Goal: Find specific fact: Find specific fact

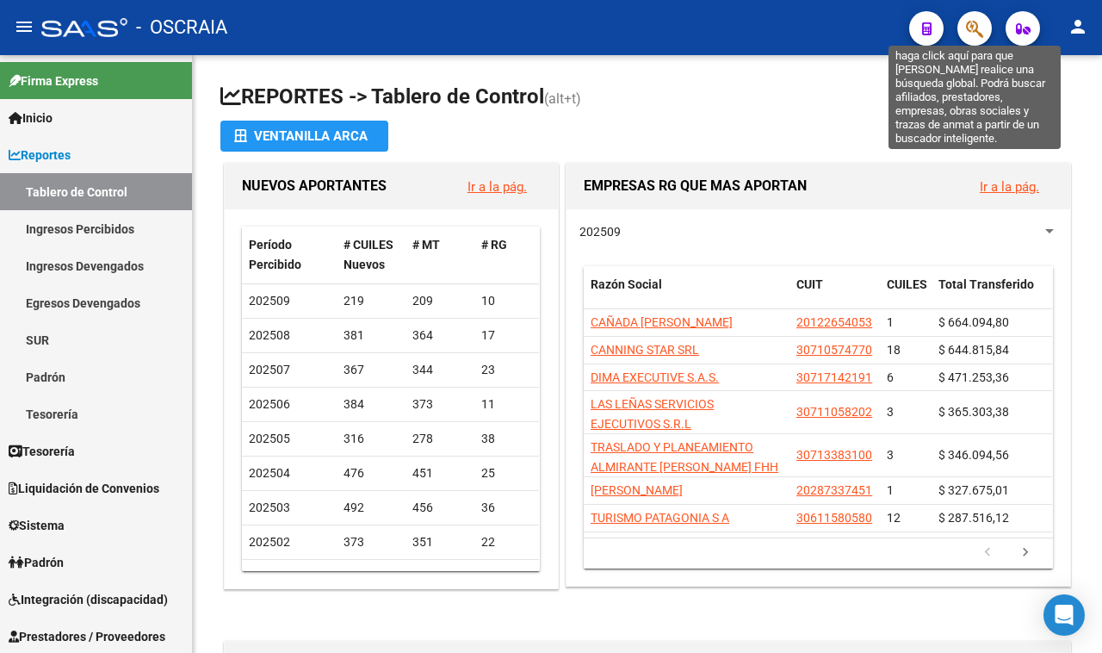
click at [976, 35] on icon "button" at bounding box center [974, 29] width 17 height 20
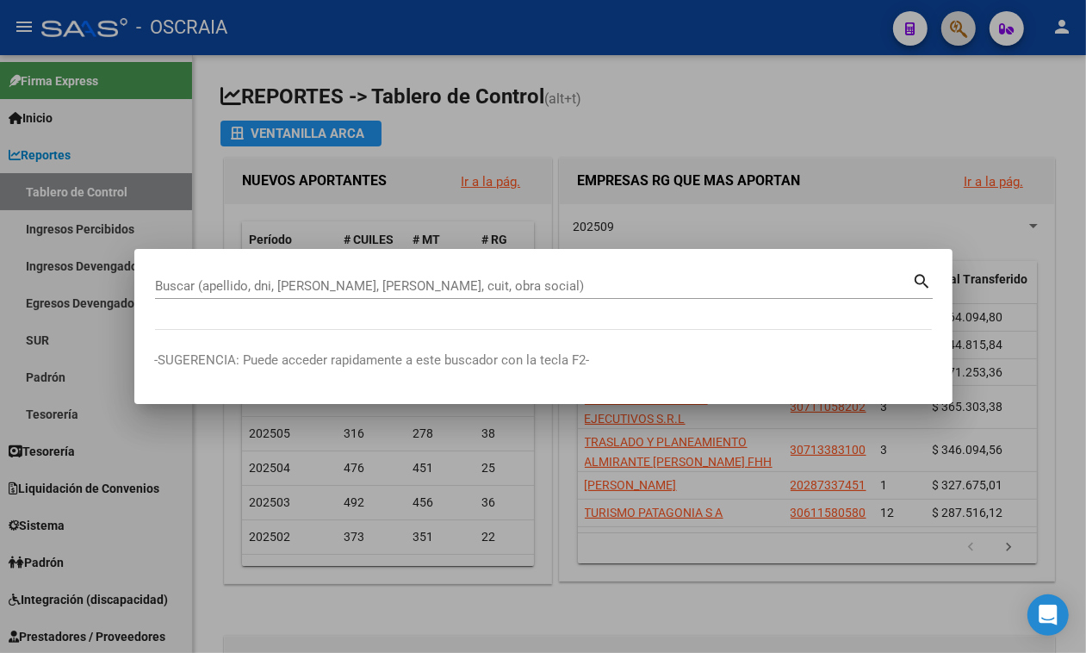
paste input "2322953263-4"
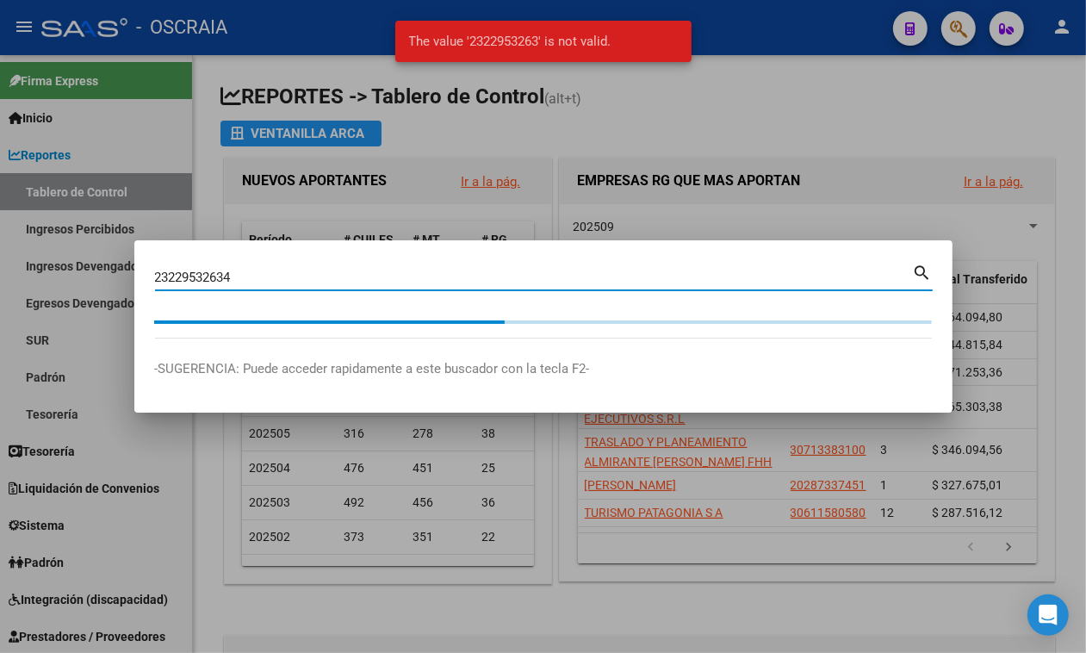
type input "23229532634"
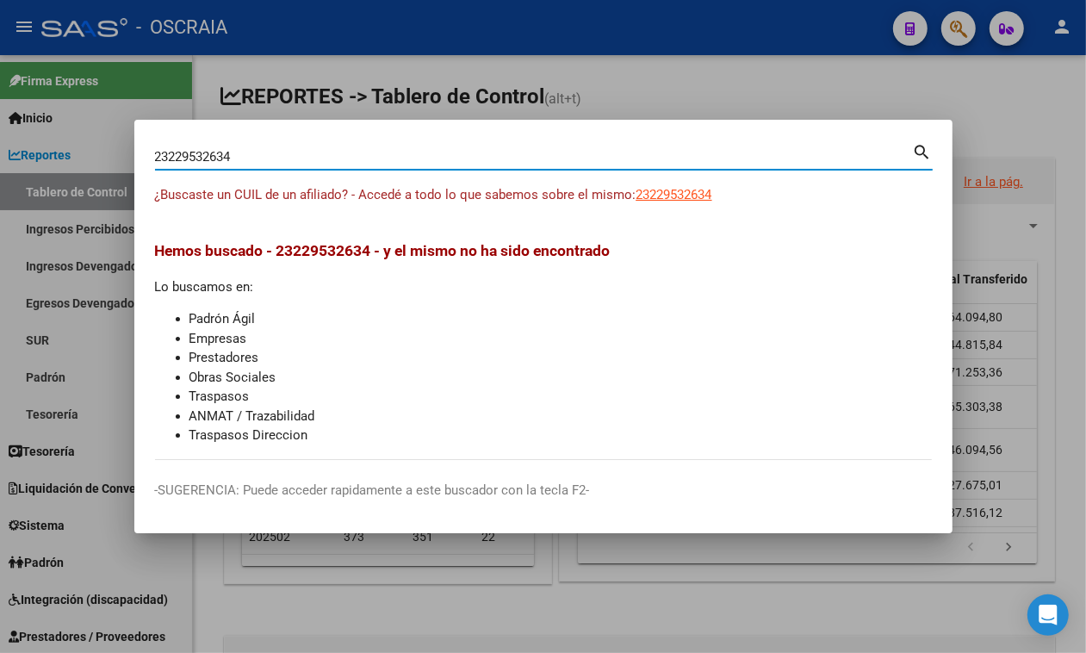
click at [657, 189] on span "23229532634" at bounding box center [674, 195] width 76 height 16
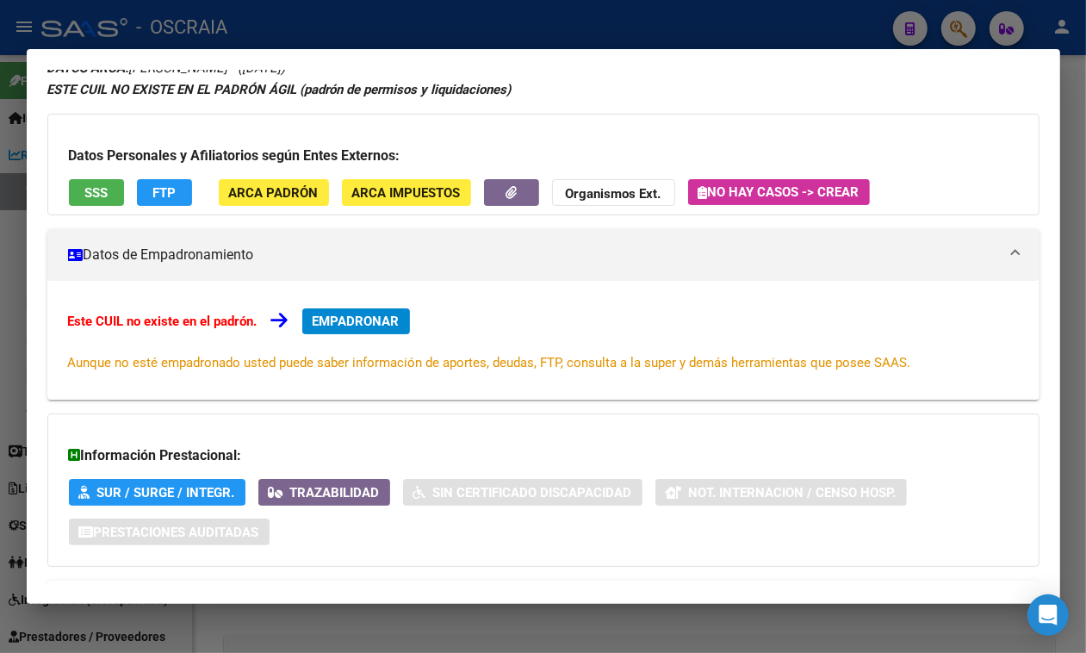
scroll to position [170, 0]
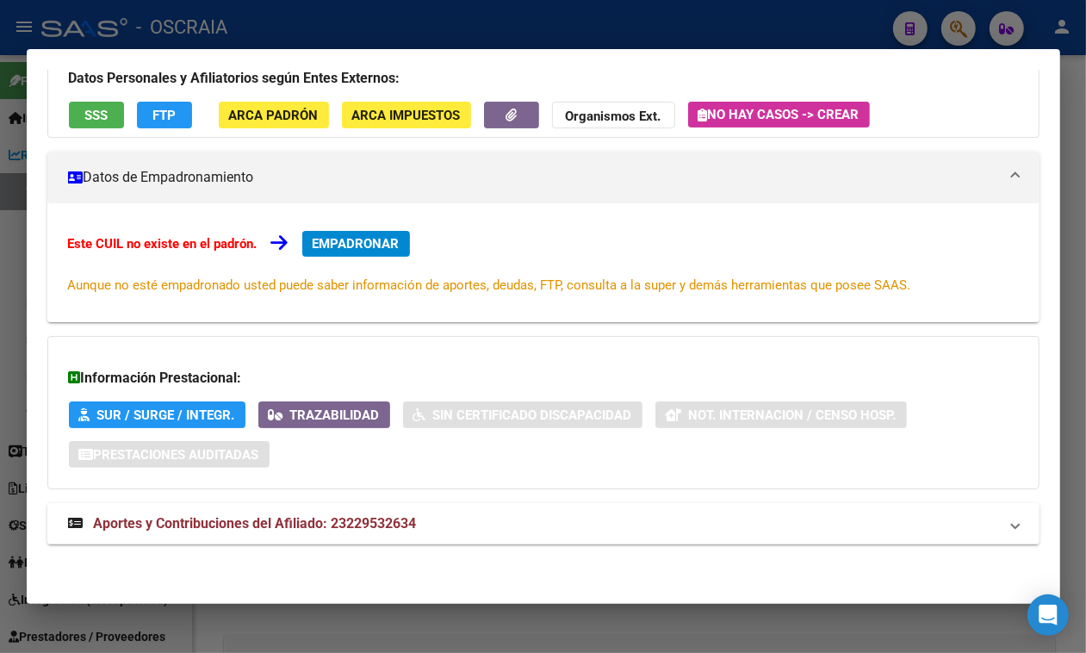
click at [278, 531] on span "Aportes y Contribuciones del Afiliado: 23229532634" at bounding box center [255, 523] width 323 height 16
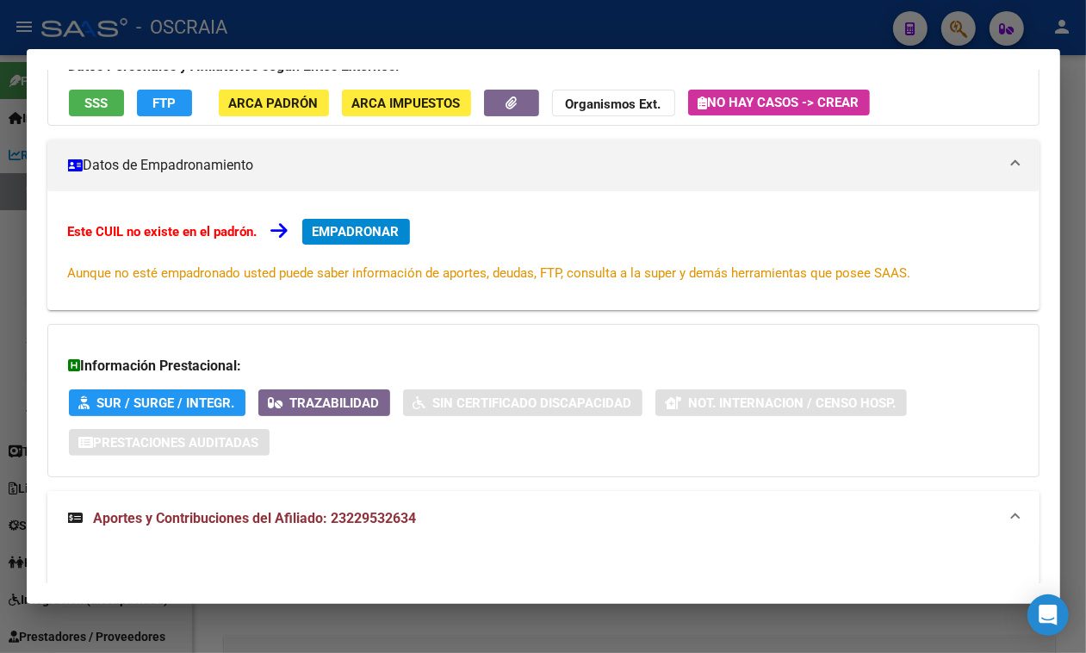
scroll to position [0, 0]
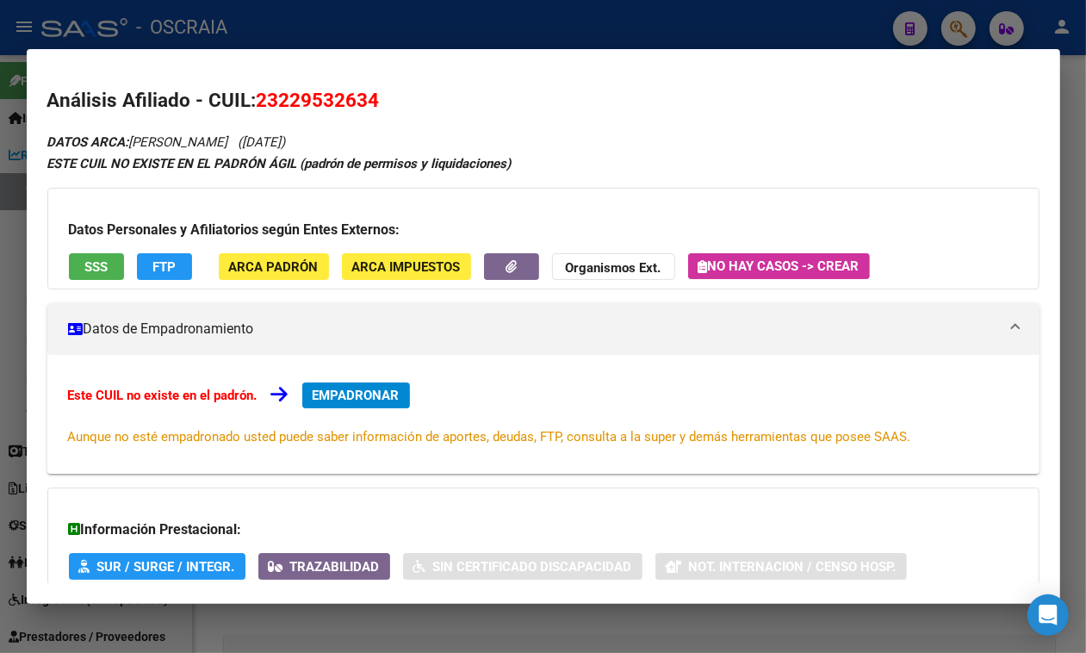
click at [321, 70] on mat-dialog-content "Análisis Afiliado - CUIL: 23229532634 DATOS ARCA: [PERSON_NAME] ([DATE]) ESTE C…" at bounding box center [543, 326] width 1033 height 513
click at [319, 89] on span "23229532634" at bounding box center [318, 100] width 123 height 22
copy span "23229532634"
